Goal: Transaction & Acquisition: Book appointment/travel/reservation

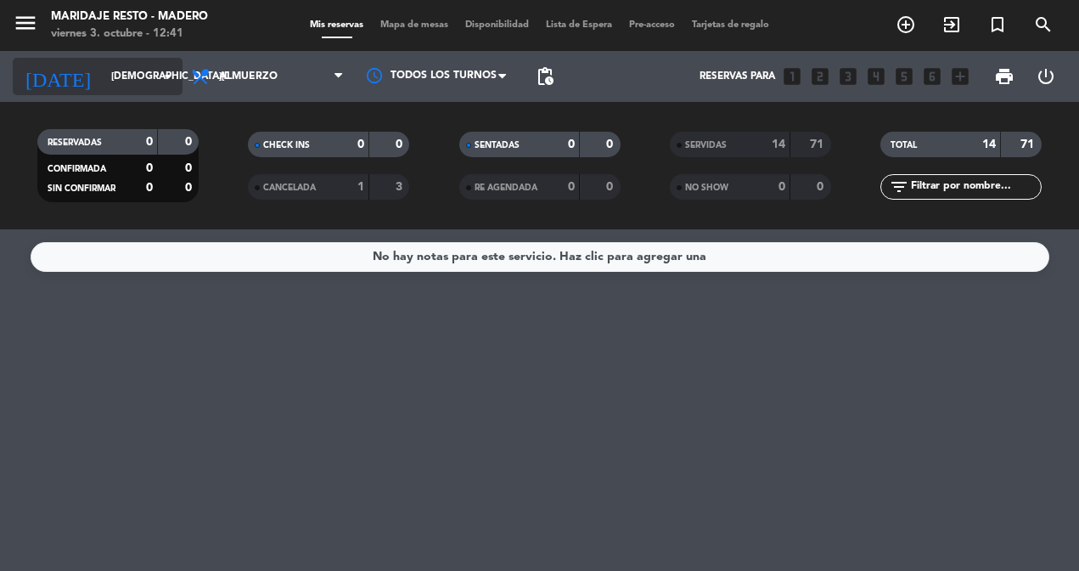
click at [130, 65] on input "[DEMOGRAPHIC_DATA][DATE]" at bounding box center [170, 76] width 134 height 29
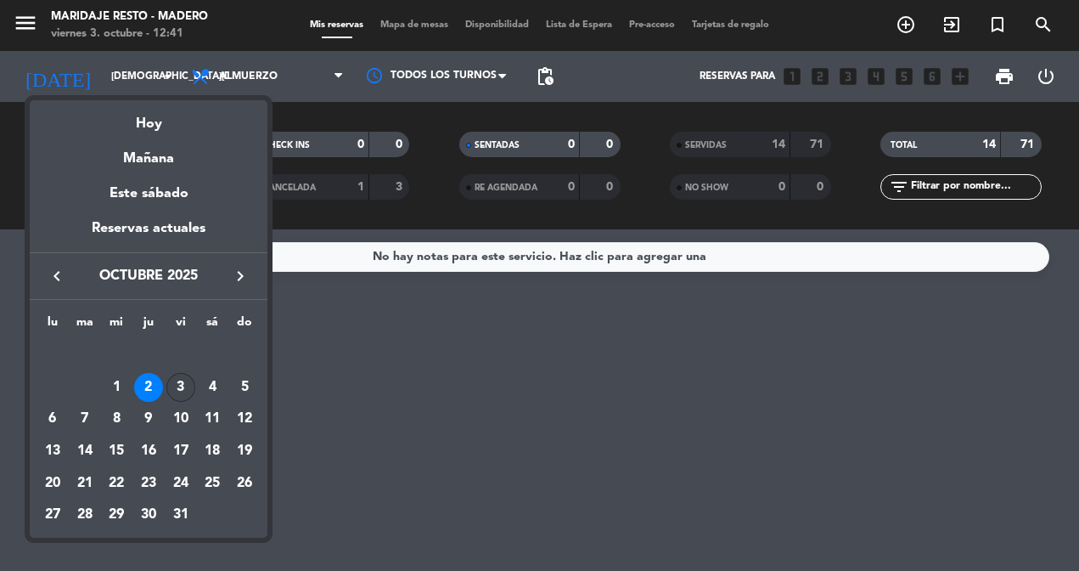
click at [181, 391] on div "3" at bounding box center [180, 387] width 29 height 29
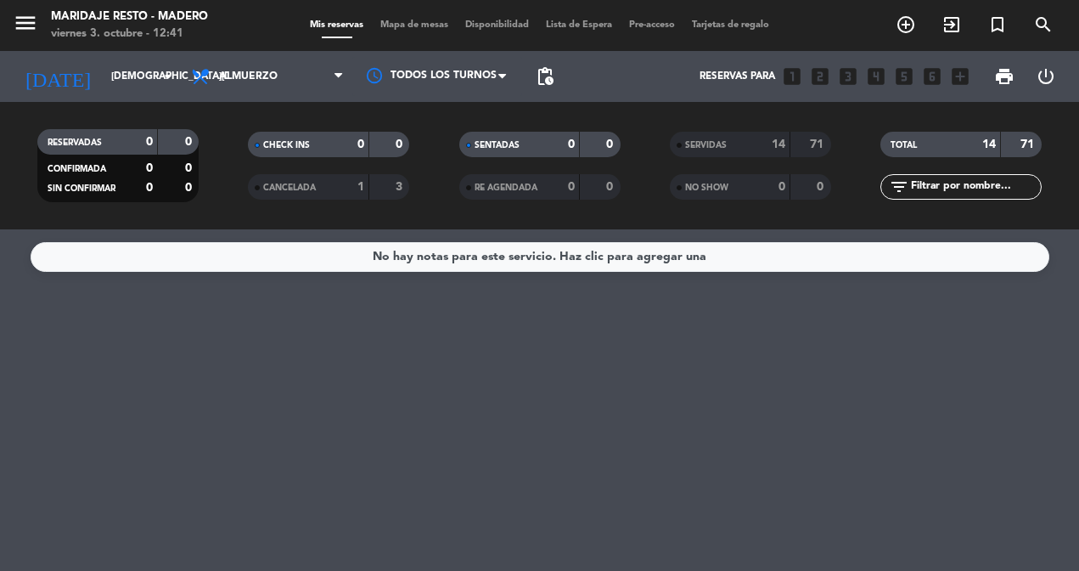
type input "[DATE]"
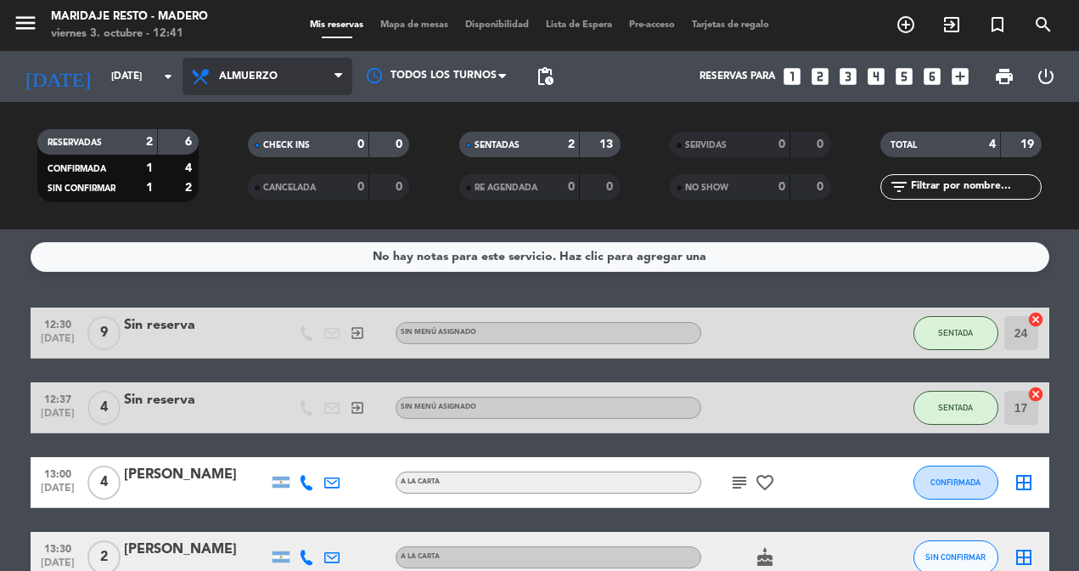
click at [294, 77] on span "Almuerzo" at bounding box center [268, 76] width 170 height 37
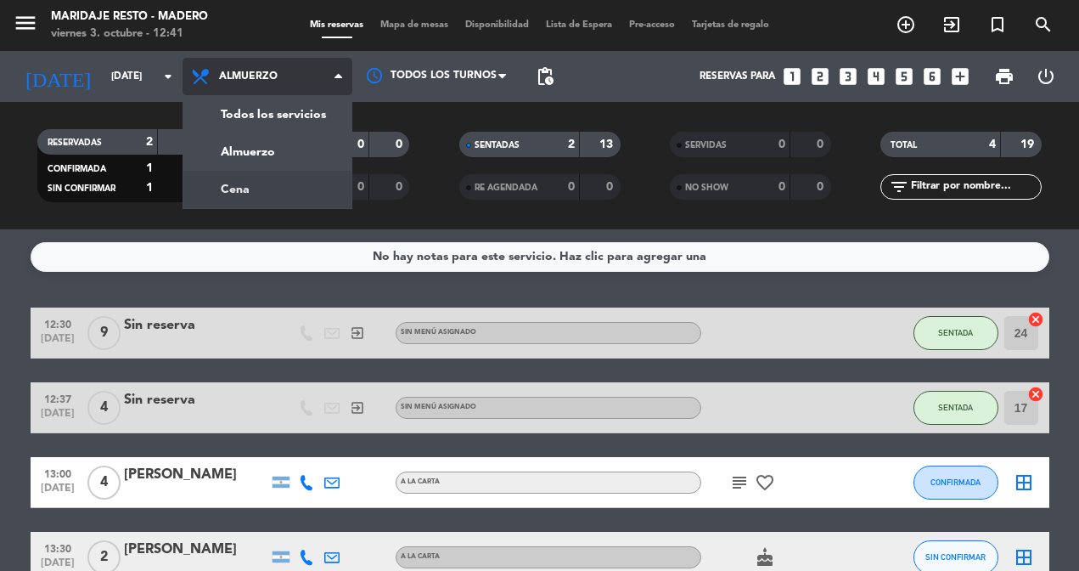
click at [267, 181] on div "menu Maridaje Resto - [PERSON_NAME] [DATE] 3. octubre - 12:41 Mis reservas Mapa…" at bounding box center [539, 114] width 1079 height 229
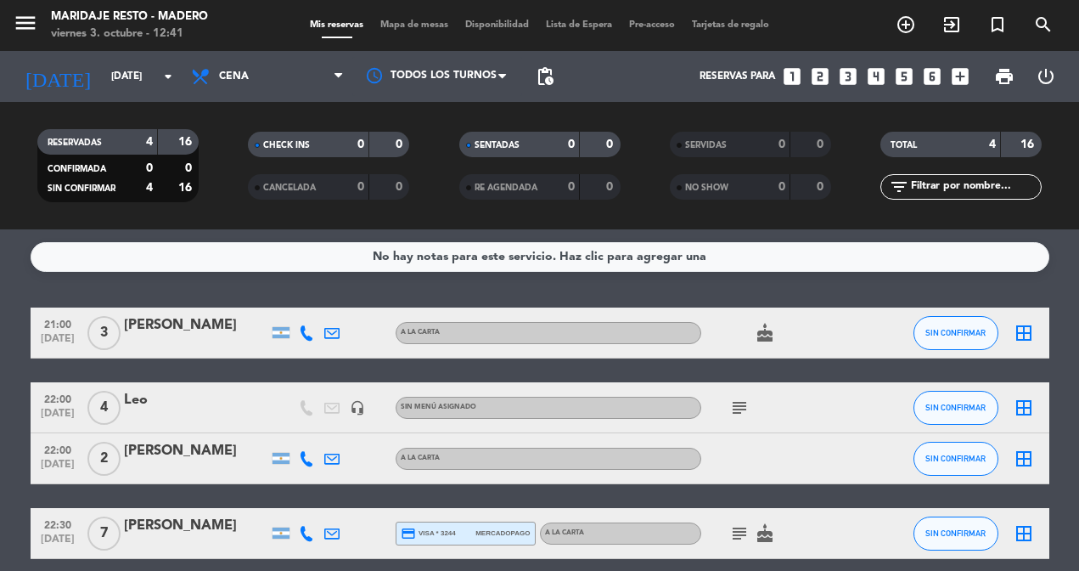
click at [819, 80] on icon "looks_two" at bounding box center [820, 76] width 22 height 22
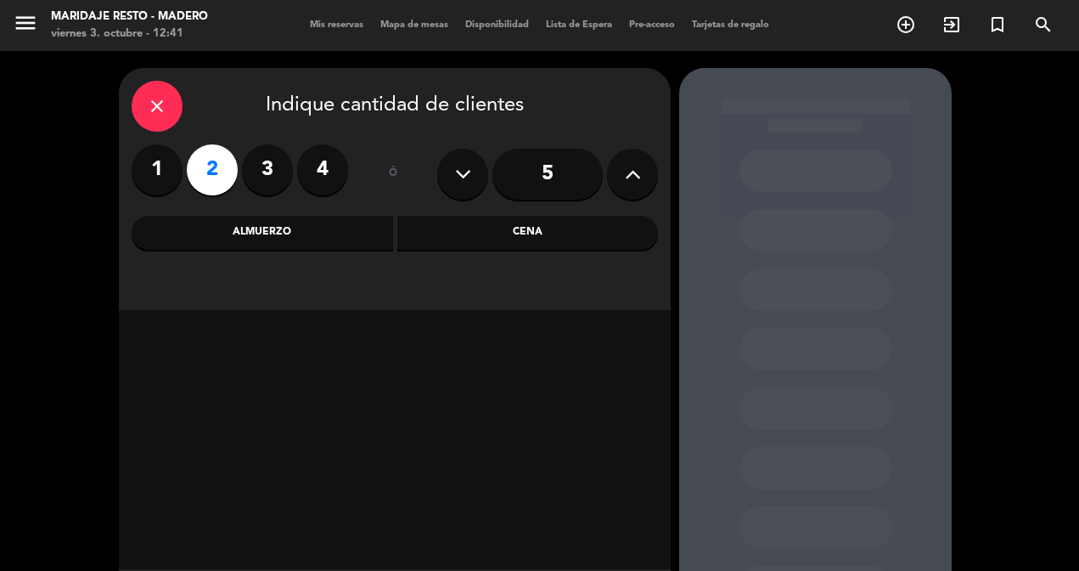
click at [514, 244] on div "Cena" at bounding box center [528, 233] width 262 height 34
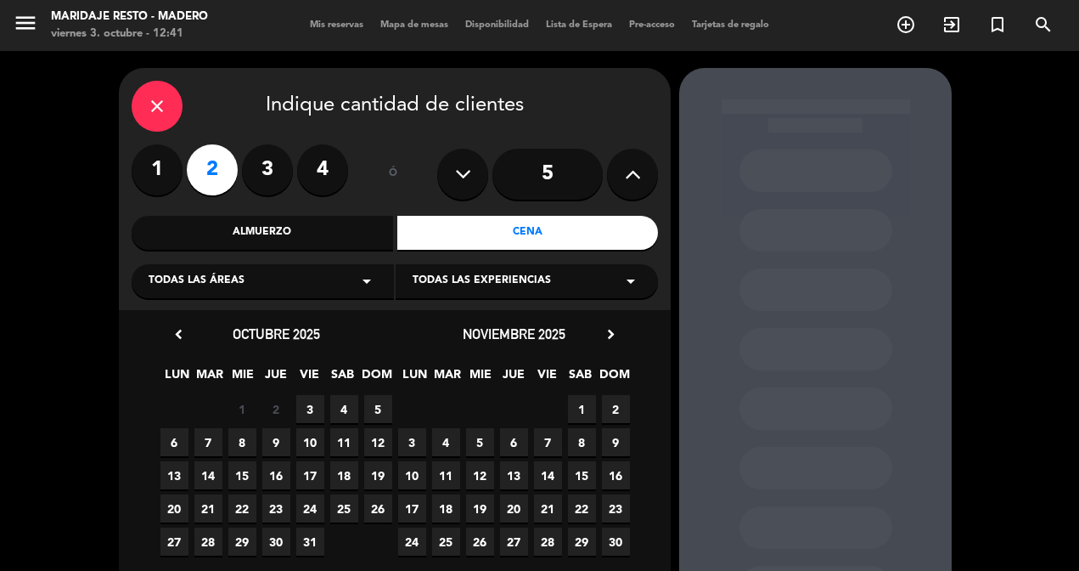
click at [365, 274] on icon "arrow_drop_down" at bounding box center [367, 281] width 20 height 20
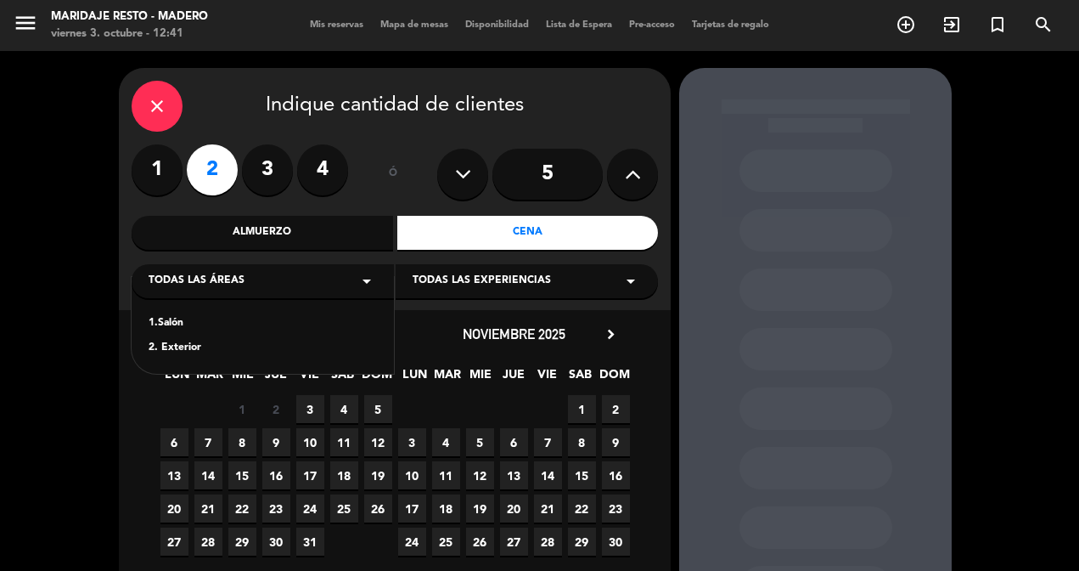
click at [185, 347] on div "2. Exterior" at bounding box center [263, 348] width 228 height 17
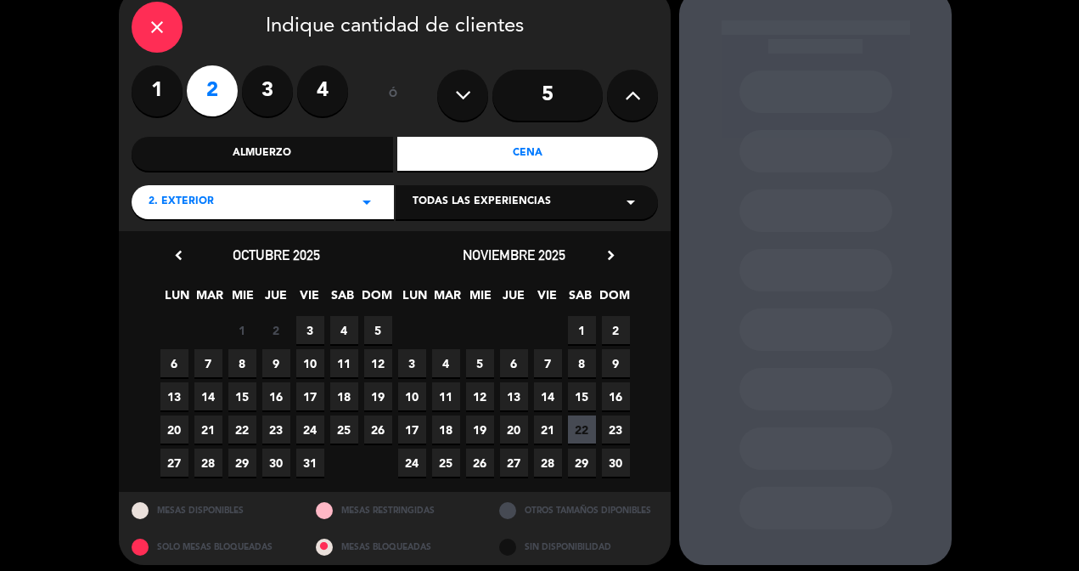
scroll to position [89, 0]
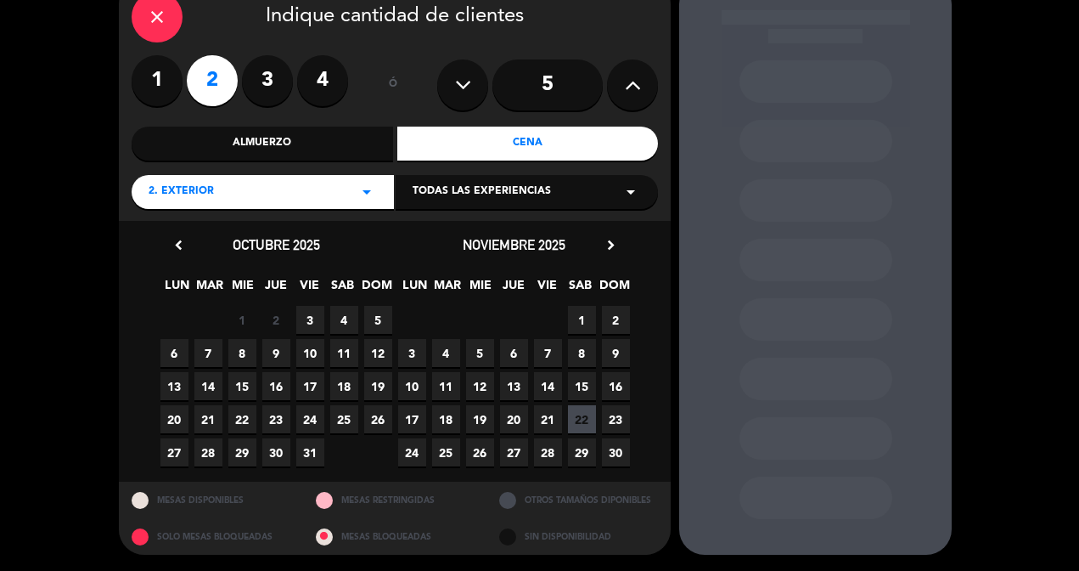
click at [315, 318] on span "3" at bounding box center [310, 320] width 28 height 28
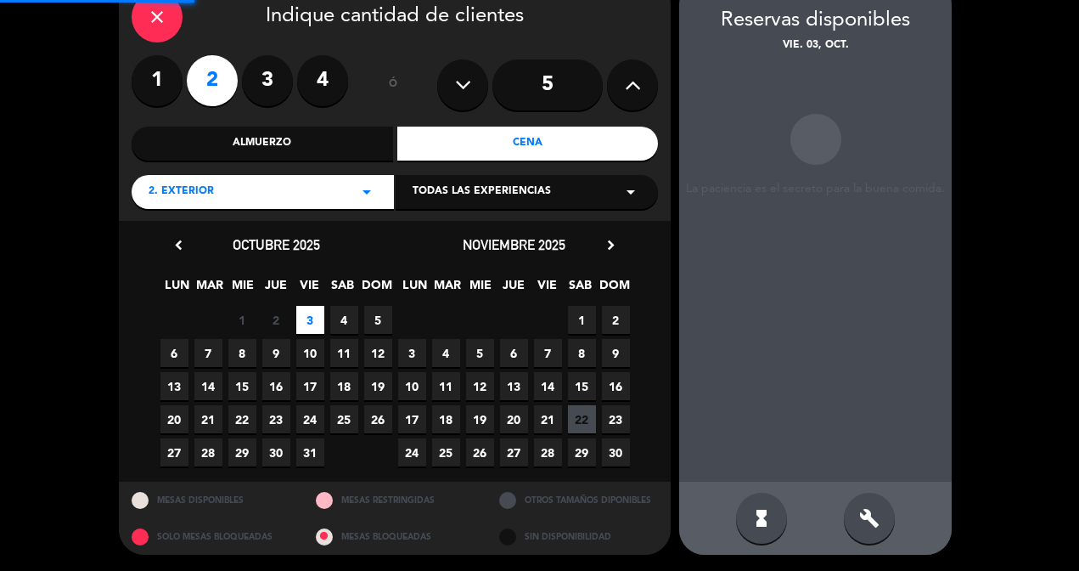
scroll to position [68, 0]
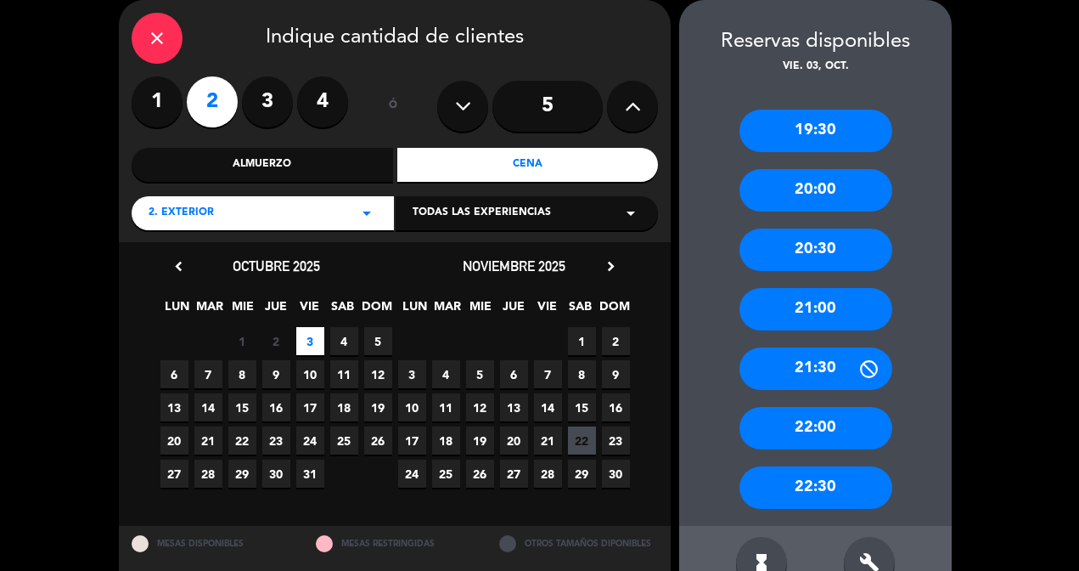
click at [819, 310] on div "21:00" at bounding box center [816, 309] width 153 height 42
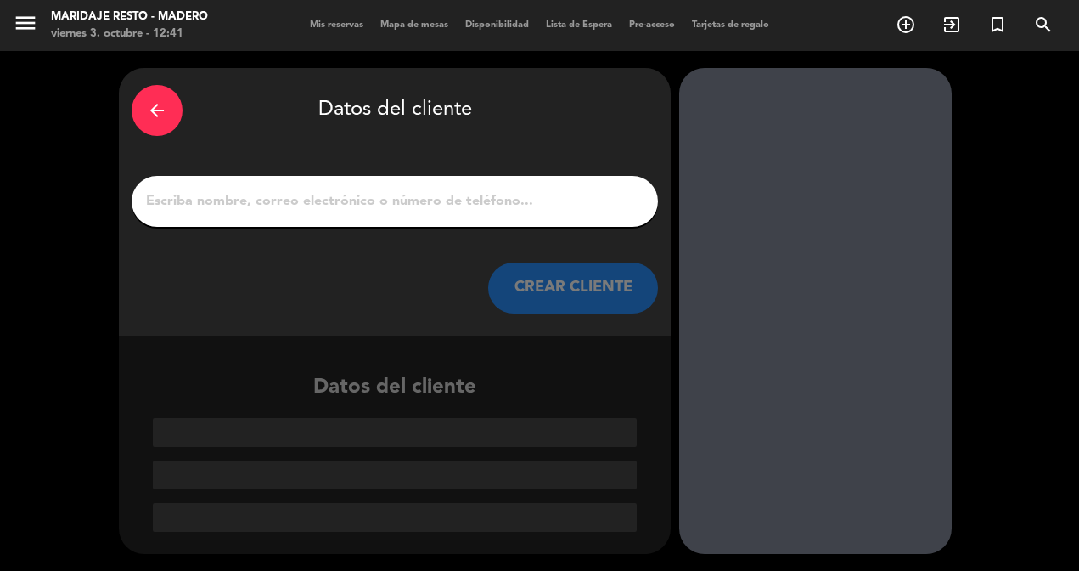
scroll to position [0, 0]
click at [442, 190] on input "1" at bounding box center [394, 201] width 501 height 24
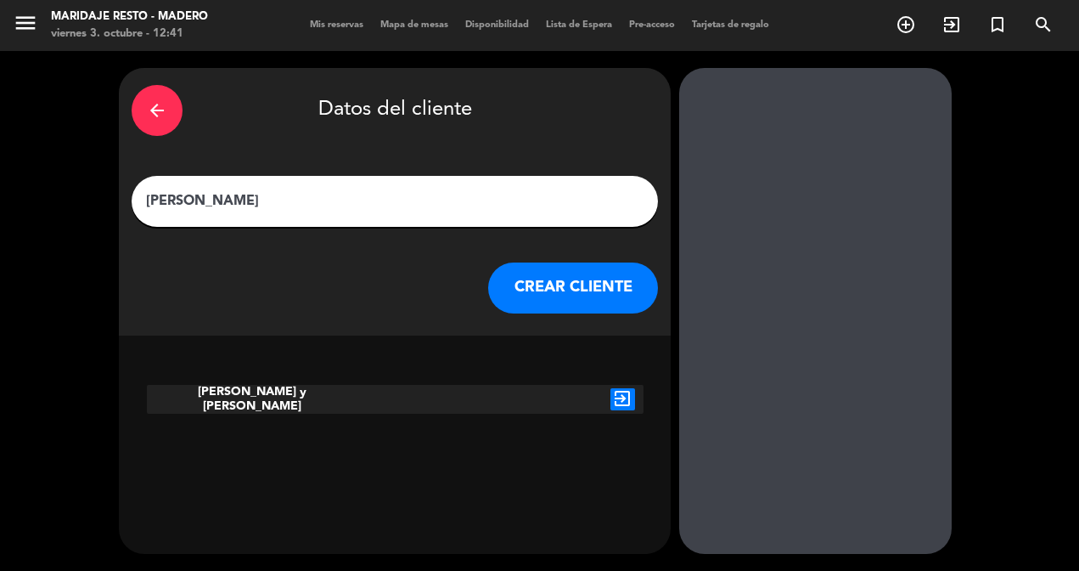
type input "[PERSON_NAME]"
click at [549, 285] on button "CREAR CLIENTE" at bounding box center [573, 287] width 170 height 51
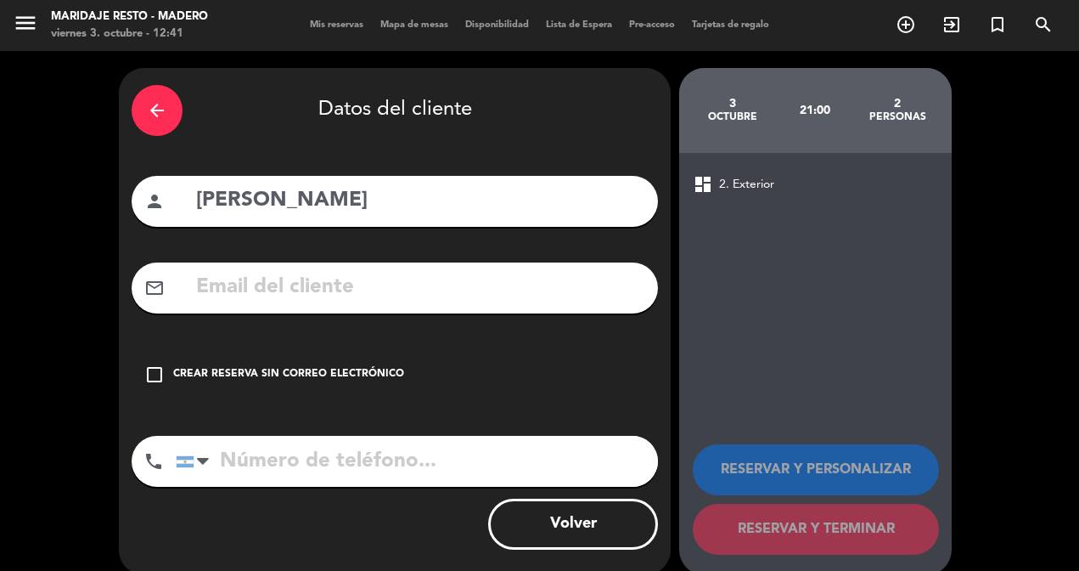
click at [155, 378] on icon "check_box_outline_blank" at bounding box center [154, 374] width 20 height 20
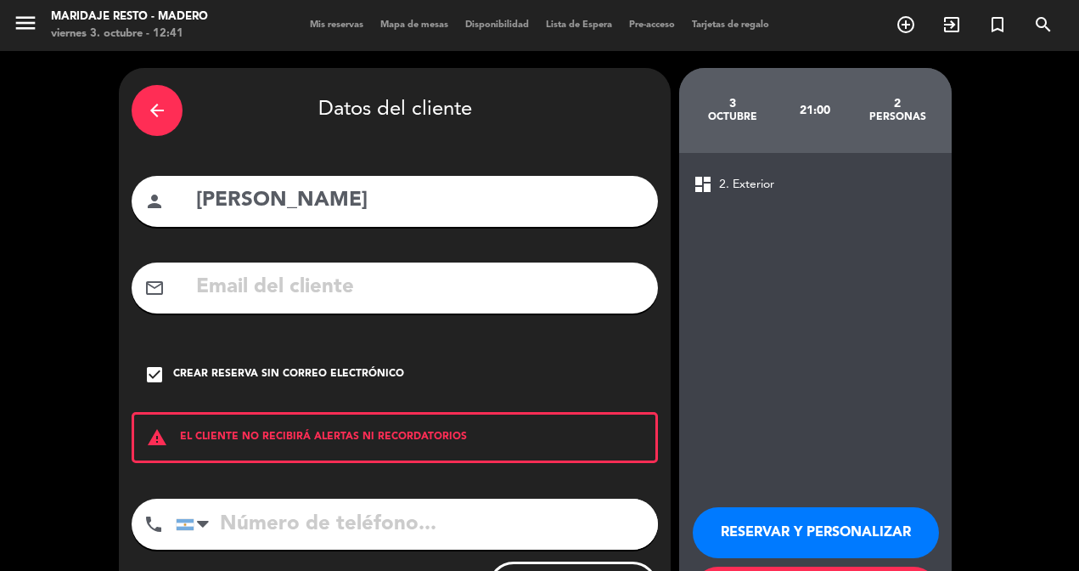
click at [840, 540] on button "RESERVAR Y PERSONALIZAR" at bounding box center [816, 532] width 246 height 51
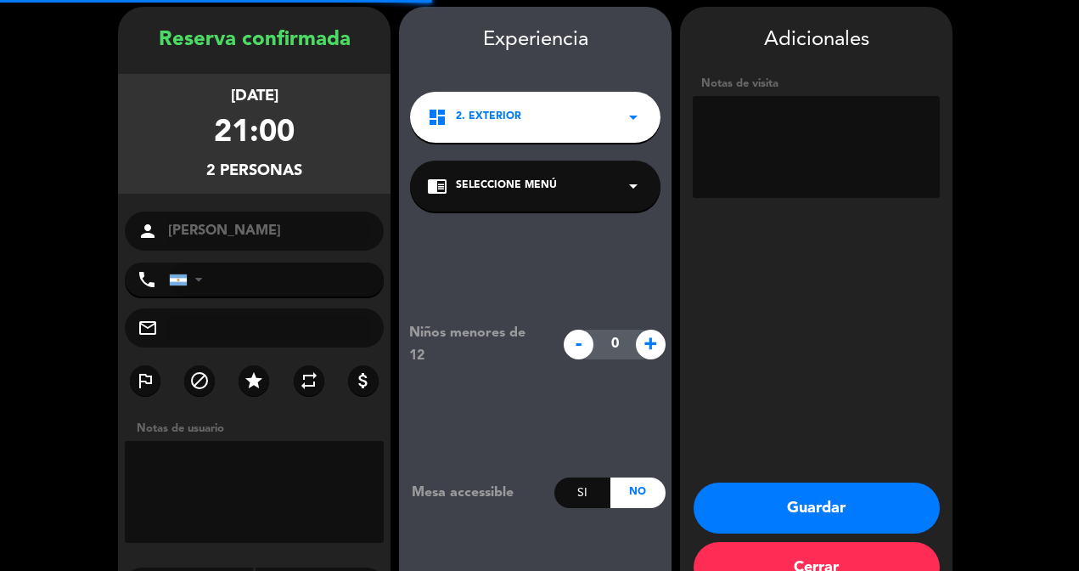
scroll to position [68, 0]
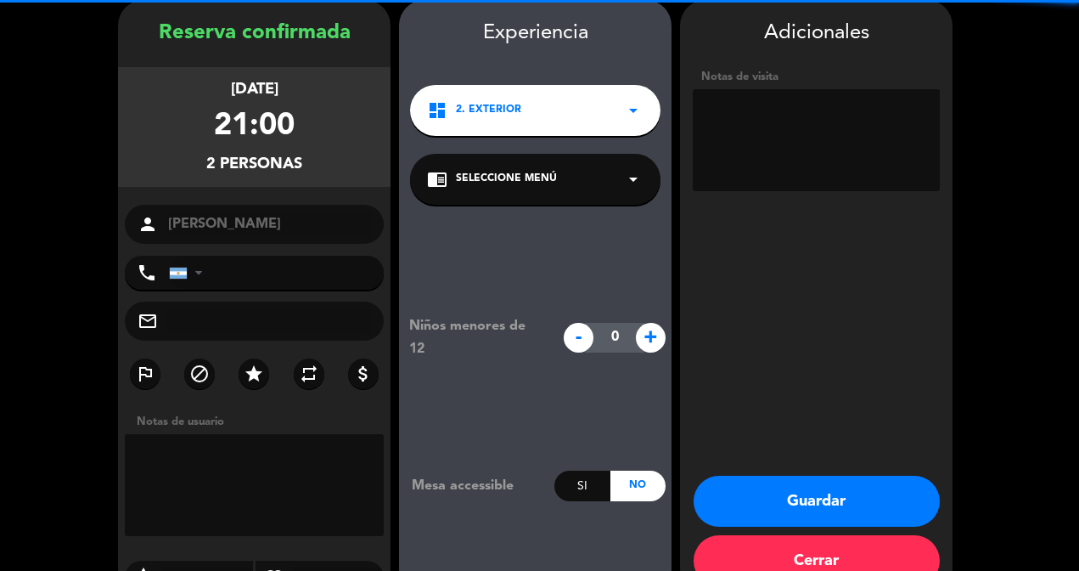
click at [761, 116] on textarea at bounding box center [816, 140] width 247 height 102
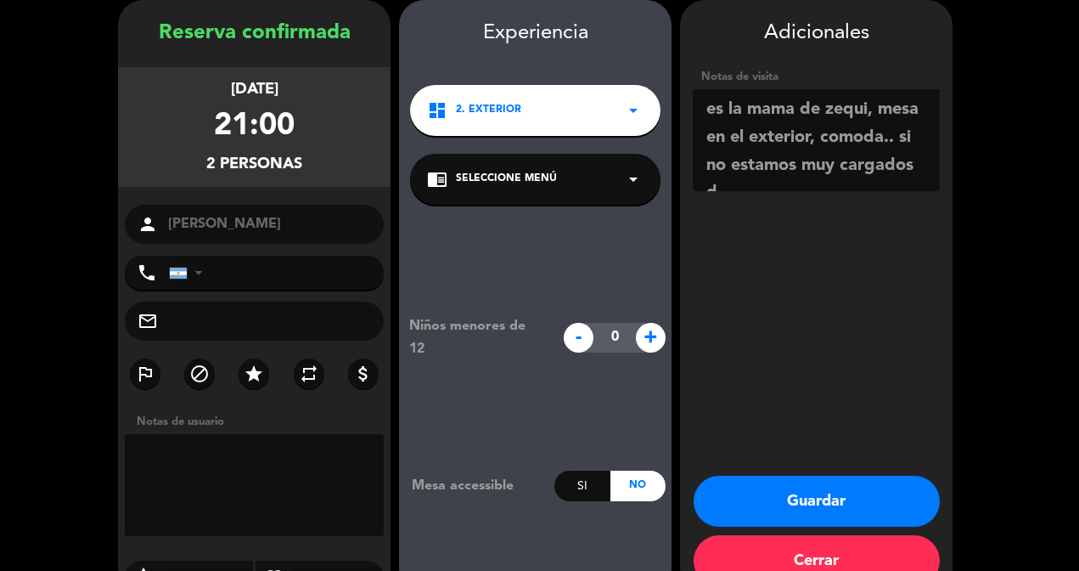
scroll to position [14, 0]
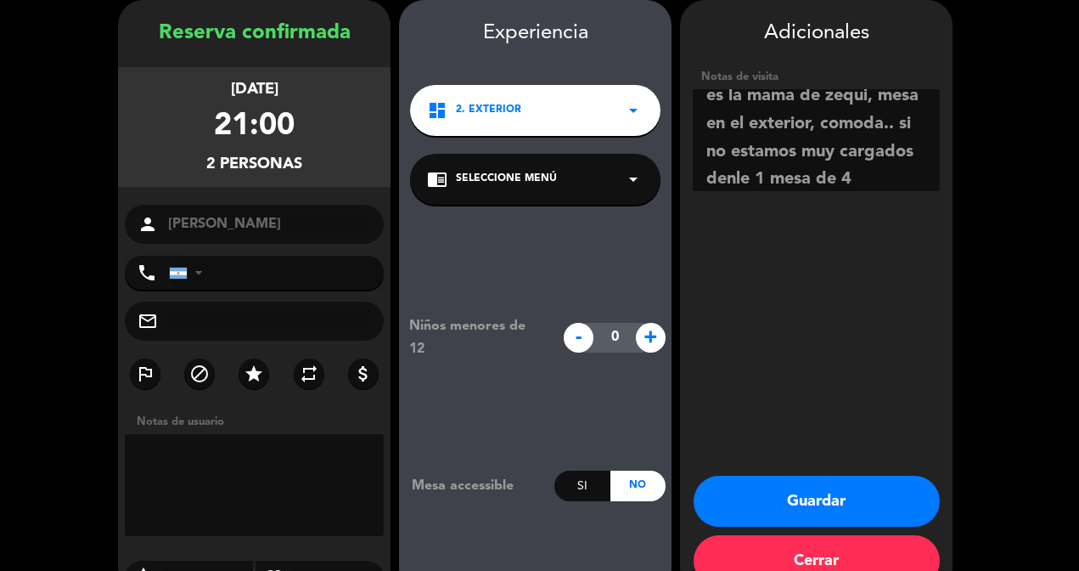
type textarea "es la mama de zequi, mesa en el exterior, comoda.. si no estamos muy cargados d…"
click at [831, 499] on button "Guardar" at bounding box center [817, 501] width 246 height 51
